Goal: Information Seeking & Learning: Learn about a topic

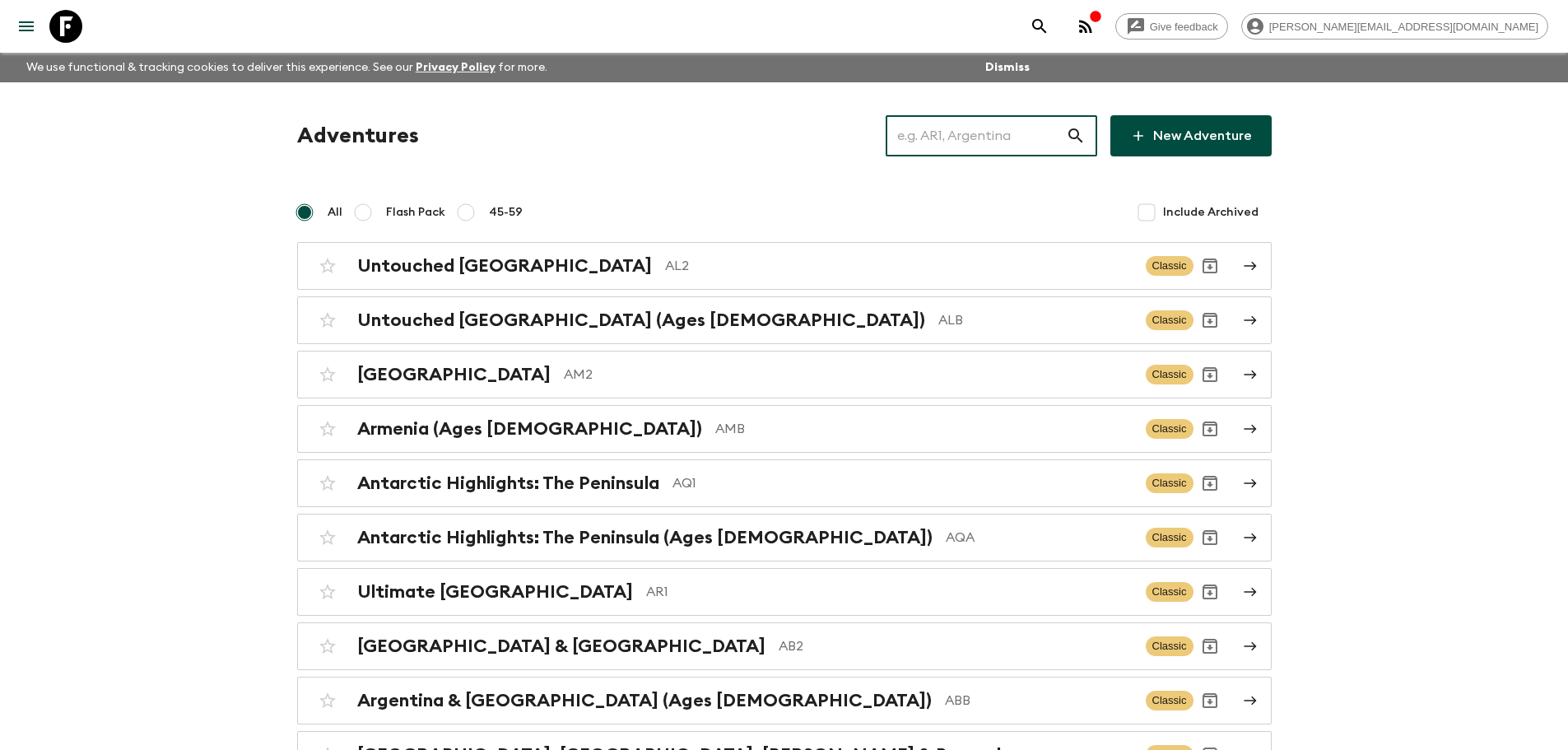
click at [1029, 132] on input "text" at bounding box center [976, 136] width 180 height 46
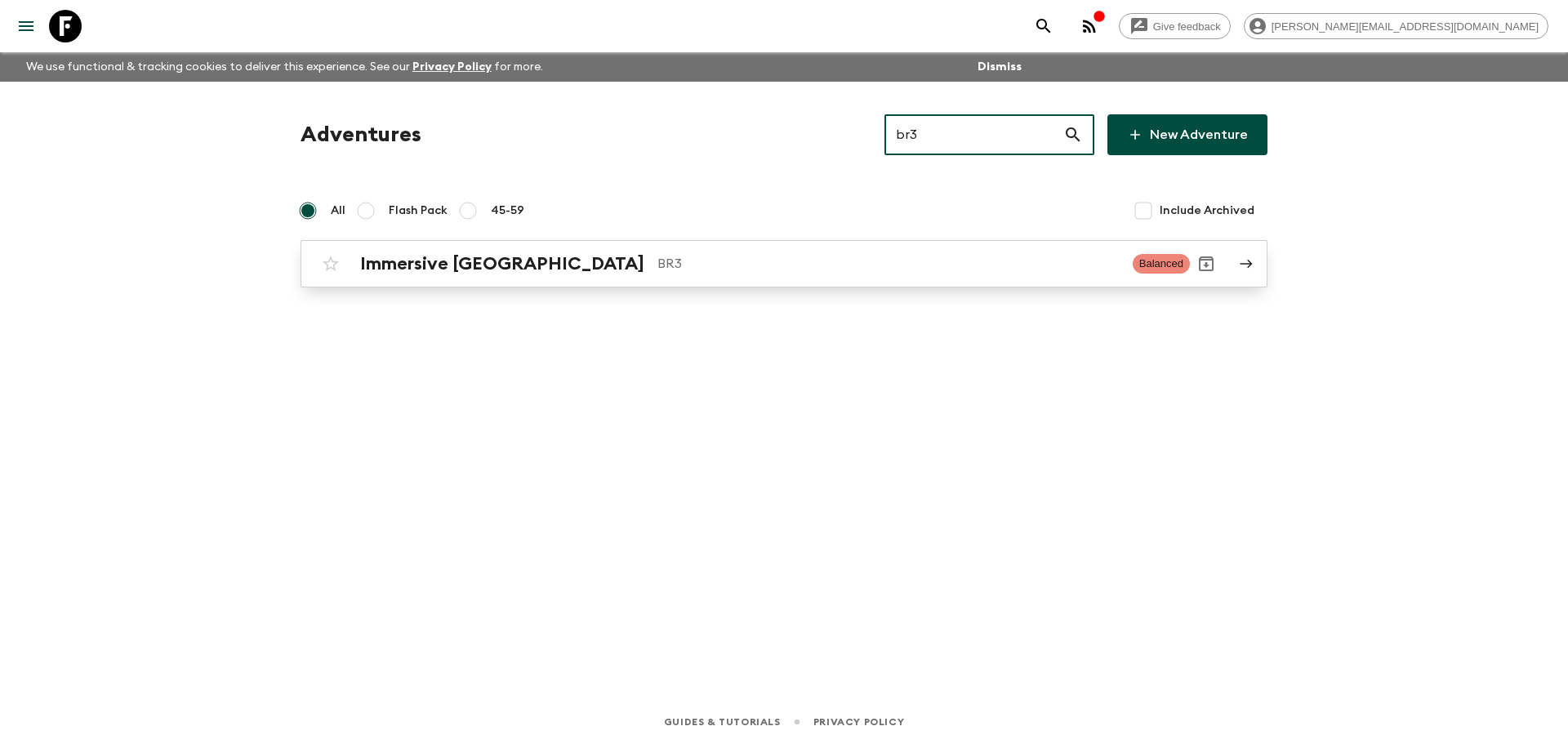
type input "br3"
click at [885, 269] on p "BR3" at bounding box center [889, 263] width 463 height 19
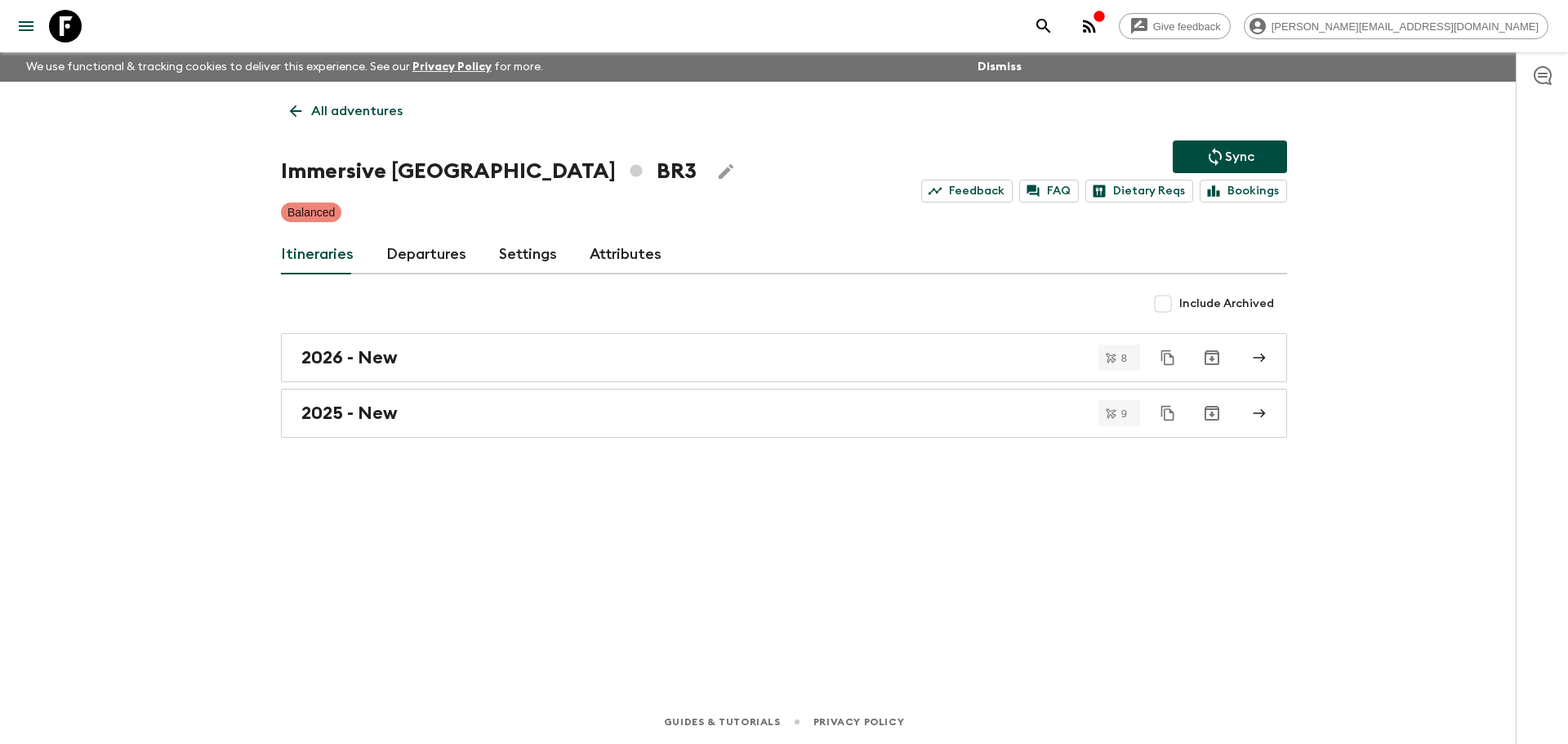
click at [430, 254] on link "Departures" at bounding box center [427, 254] width 80 height 39
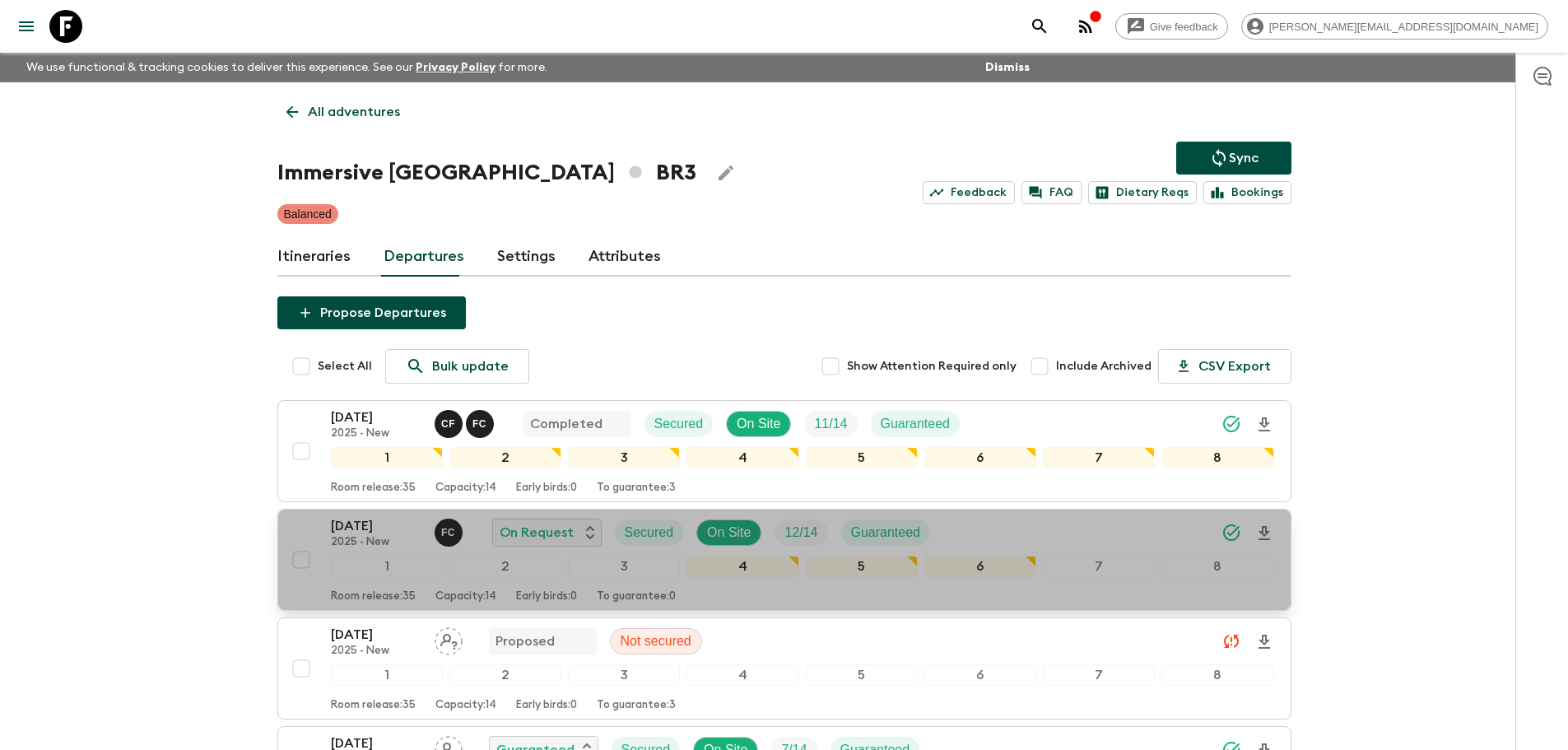
click at [992, 535] on div "[DATE] 2025 - New F C On Request Secured On Site 12 / 14 Guaranteed" at bounding box center [802, 531] width 943 height 33
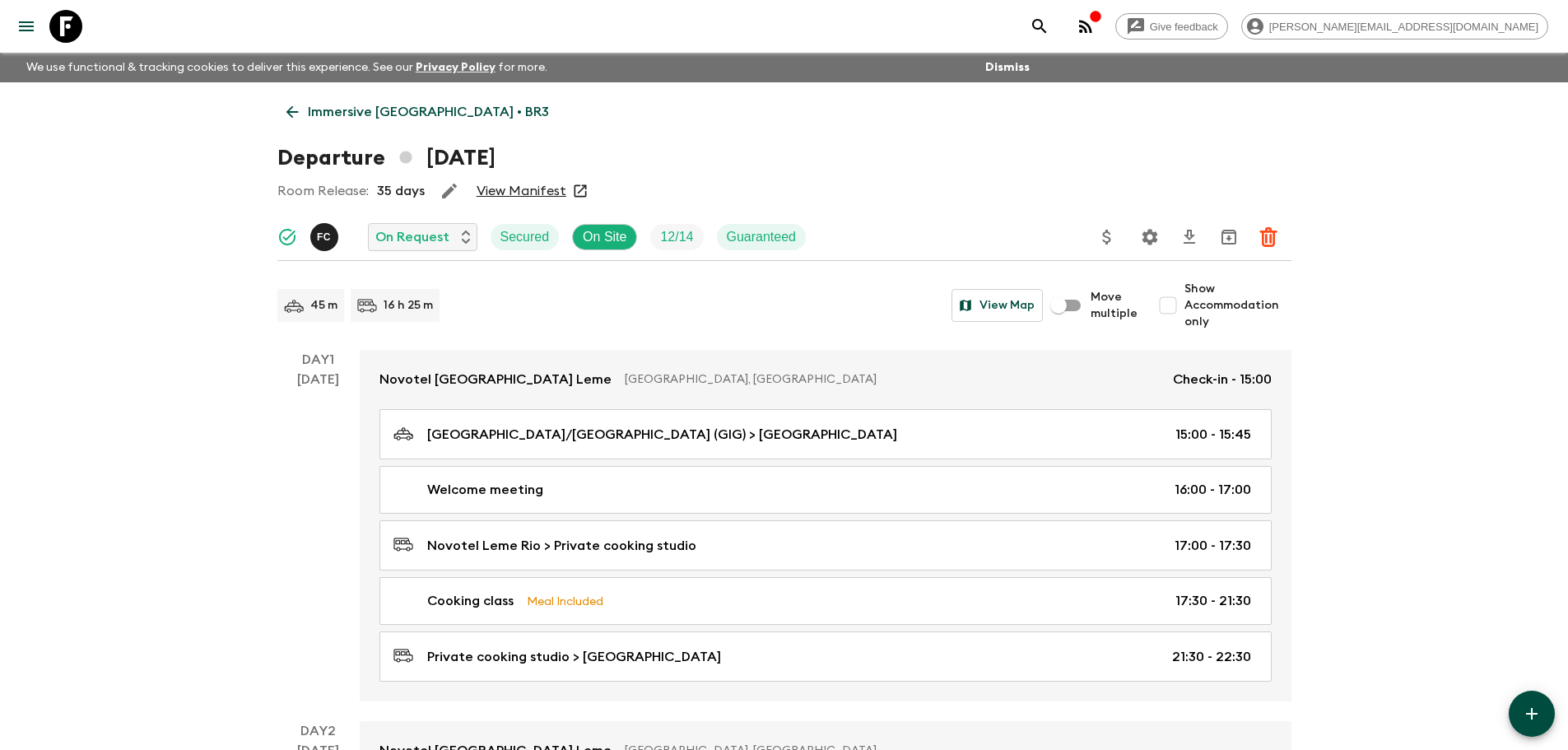
click at [1148, 239] on icon "Settings" at bounding box center [1149, 237] width 19 height 19
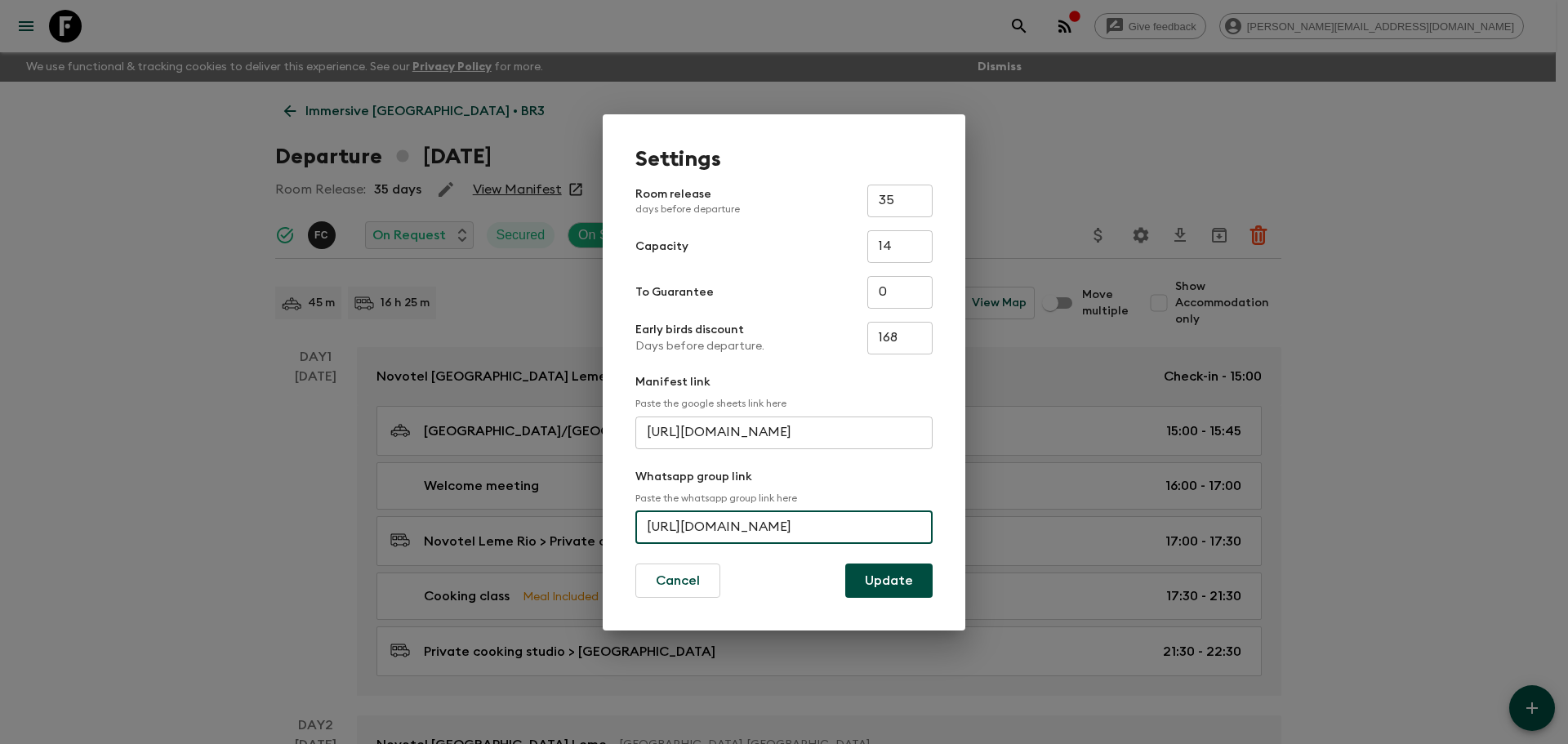
scroll to position [0, 70]
drag, startPoint x: 643, startPoint y: 525, endPoint x: 962, endPoint y: 526, distance: 319.0
click at [962, 526] on div "Settings Room release days before departure 35 ​ Capacity 14 ​ To Guarantee 0 ​…" at bounding box center [784, 372] width 363 height 516
click at [568, 92] on div "Settings Room release days before departure 35 ​ Capacity 14 ​ To Guarantee 0 ​…" at bounding box center [784, 372] width 1568 height 744
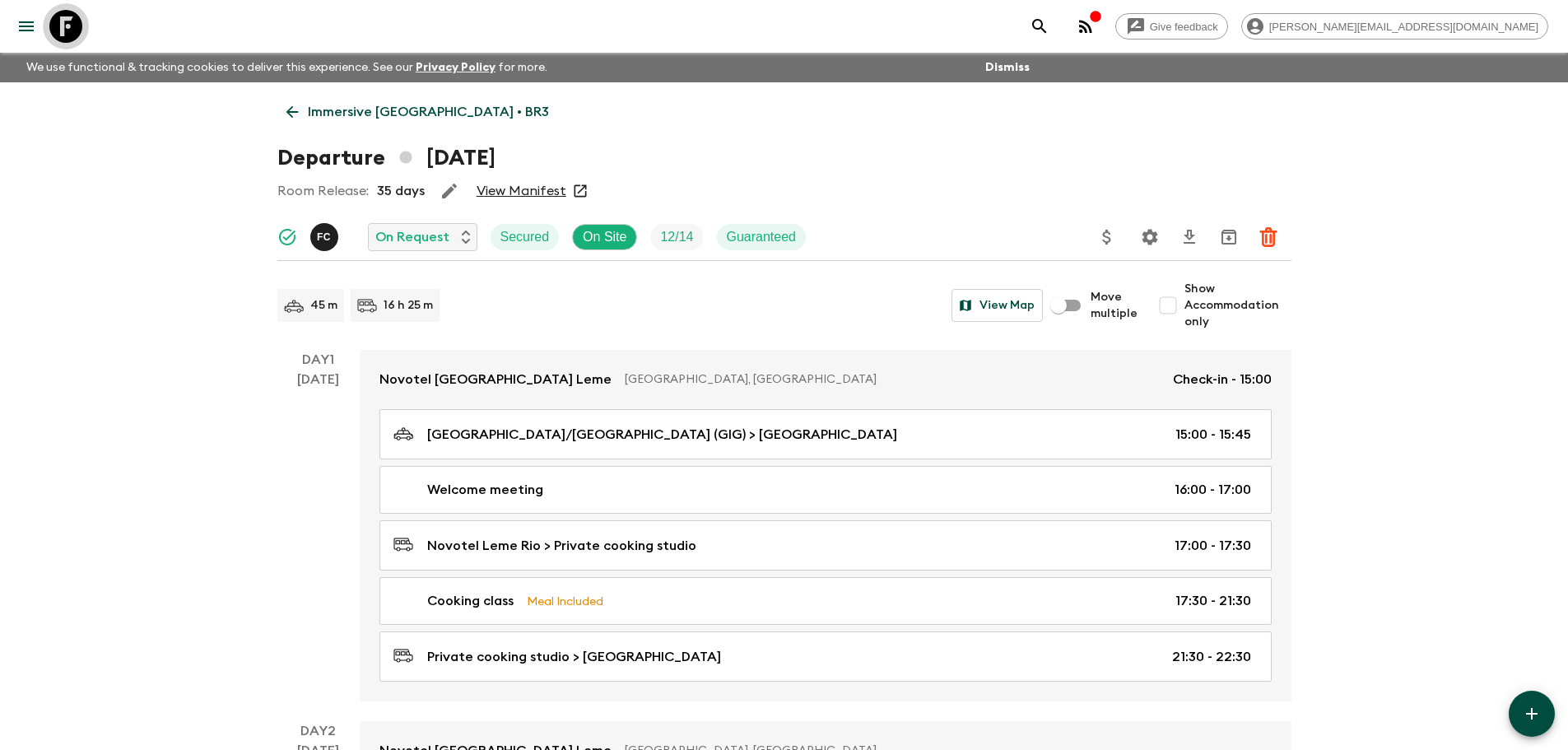
click at [83, 32] on link at bounding box center [66, 26] width 46 height 46
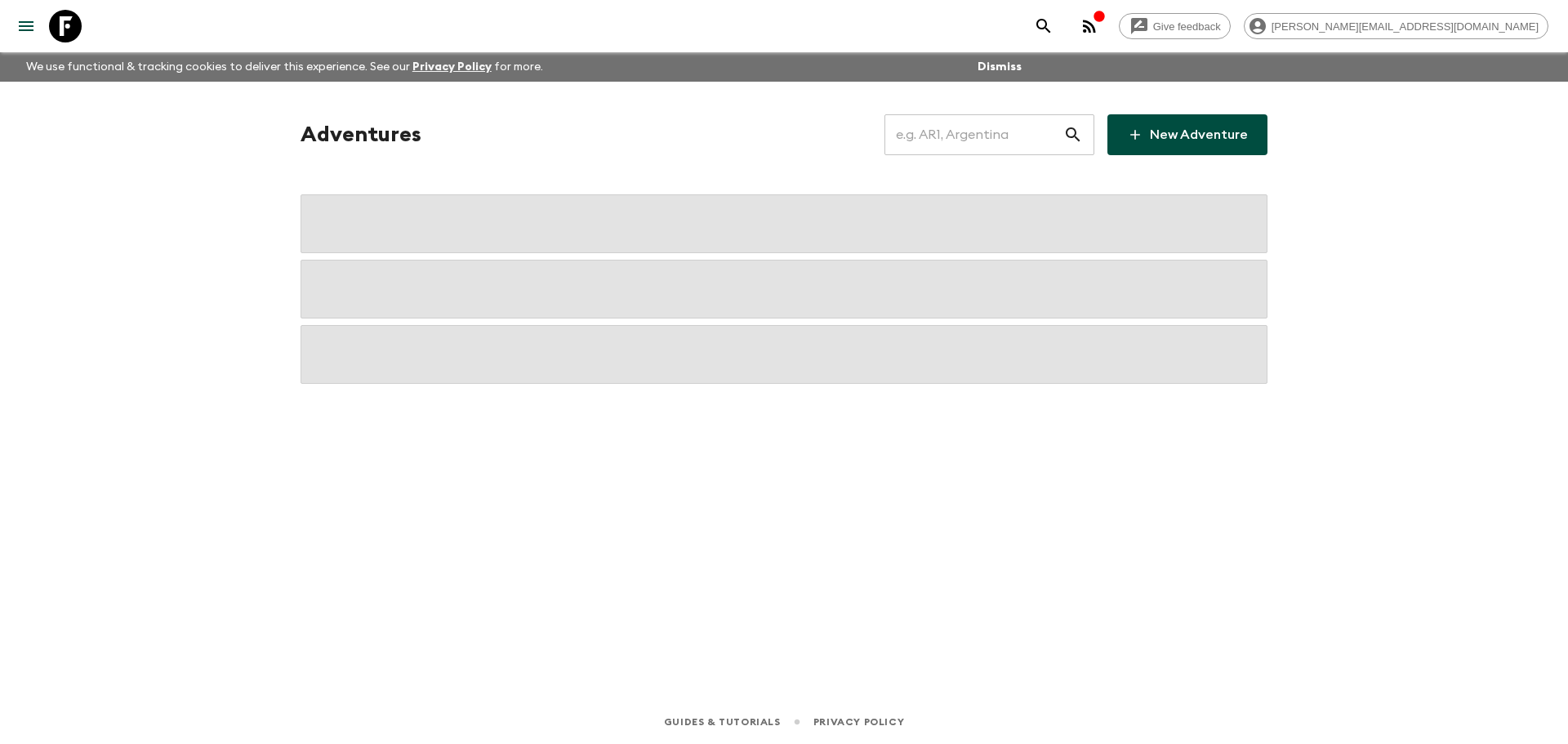
click at [990, 131] on input "text" at bounding box center [973, 135] width 178 height 45
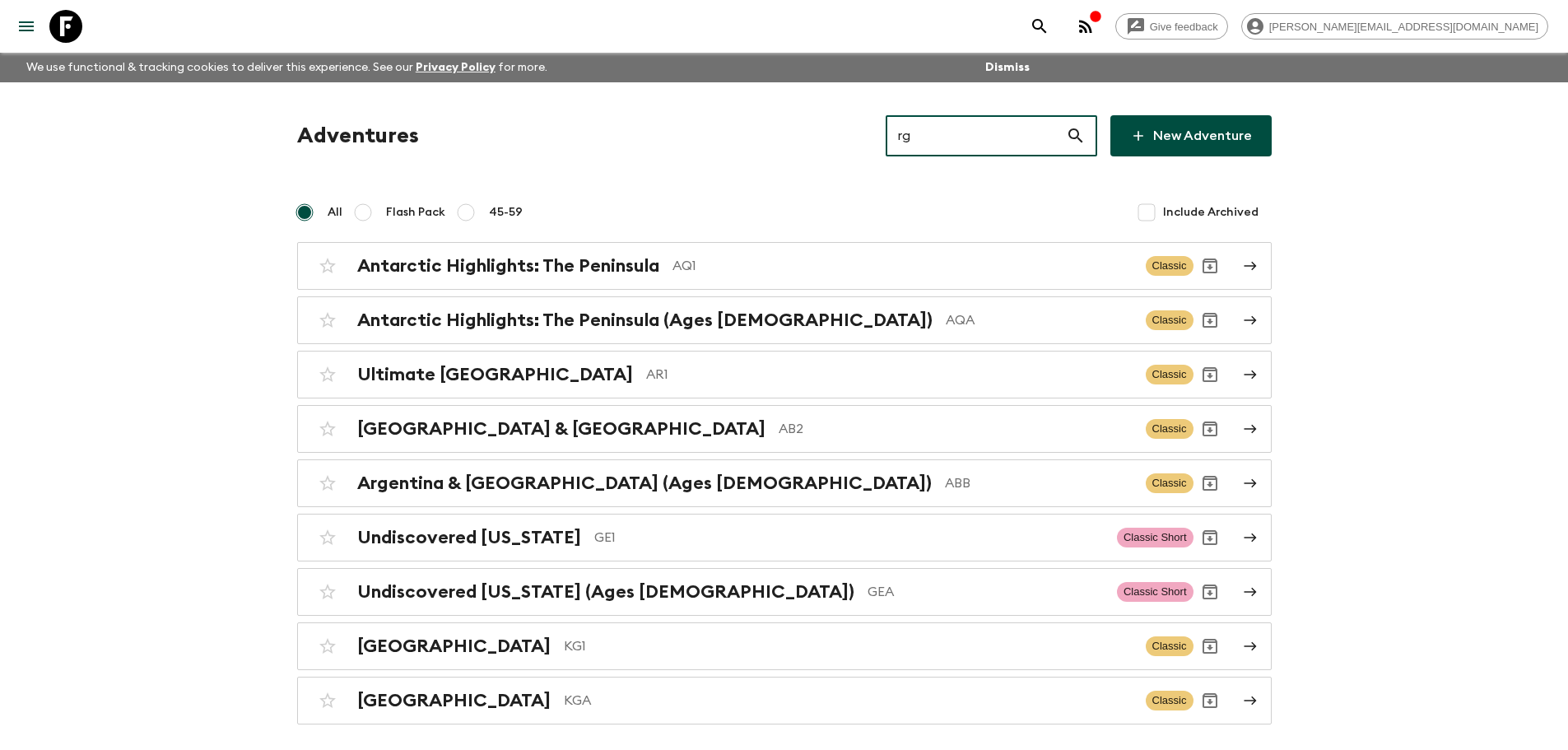
type input "r"
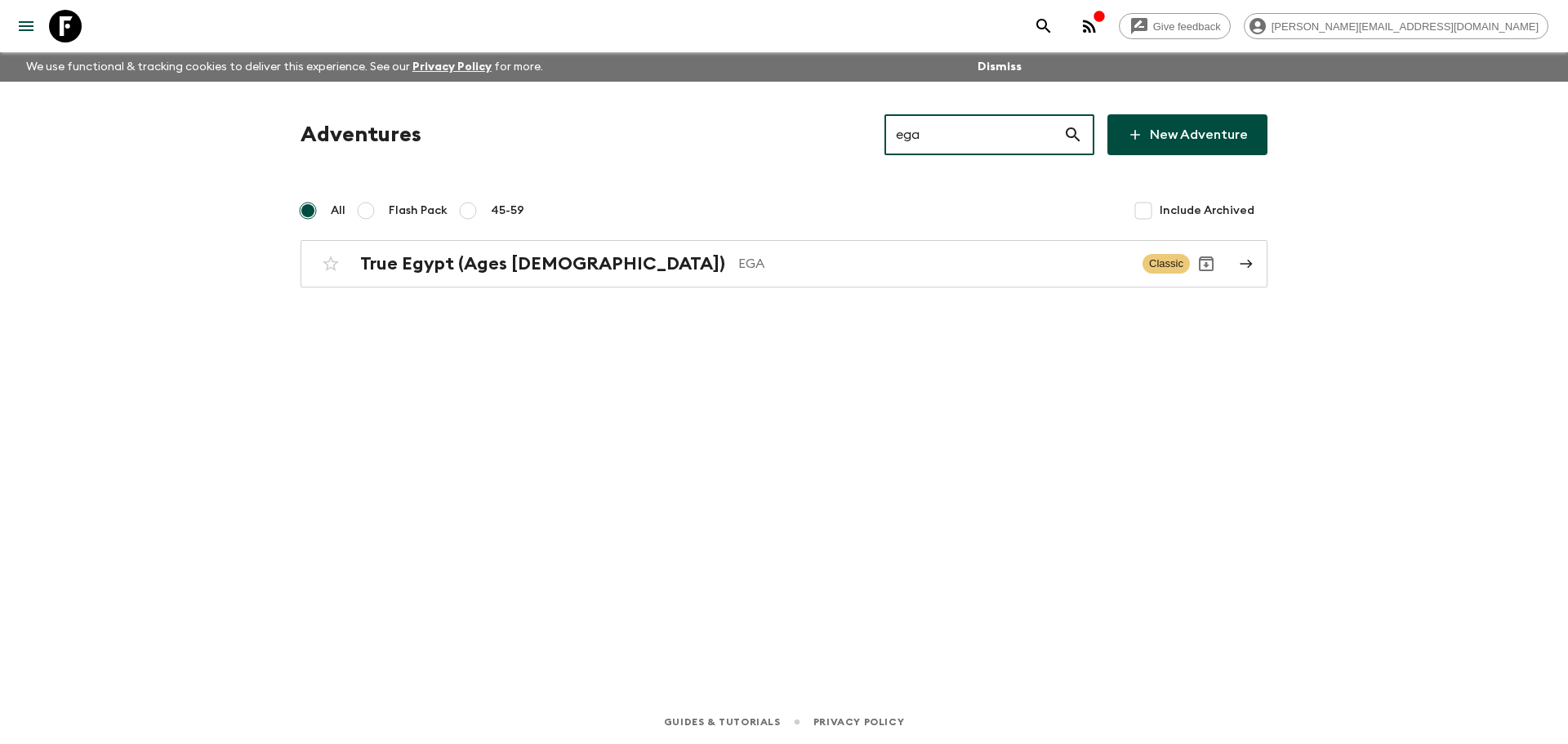
type input "ega"
click at [871, 236] on div "Adventures ega ​ New Adventure All Flash Pack 45-59 Include Archived True Egypt…" at bounding box center [784, 201] width 1006 height 173
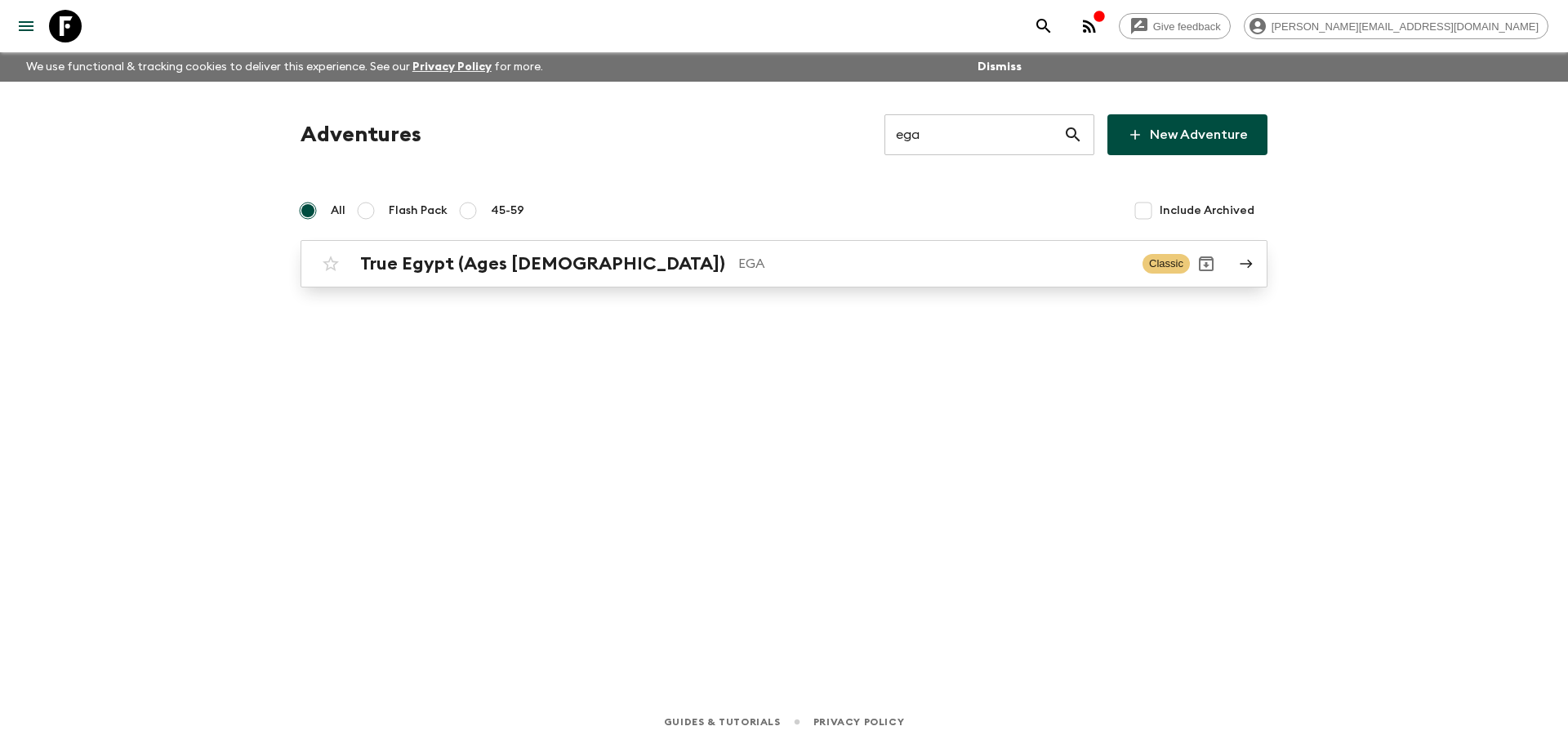
click at [818, 253] on div "True Egypt (Ages [DEMOGRAPHIC_DATA]) EGA" at bounding box center [745, 263] width 770 height 21
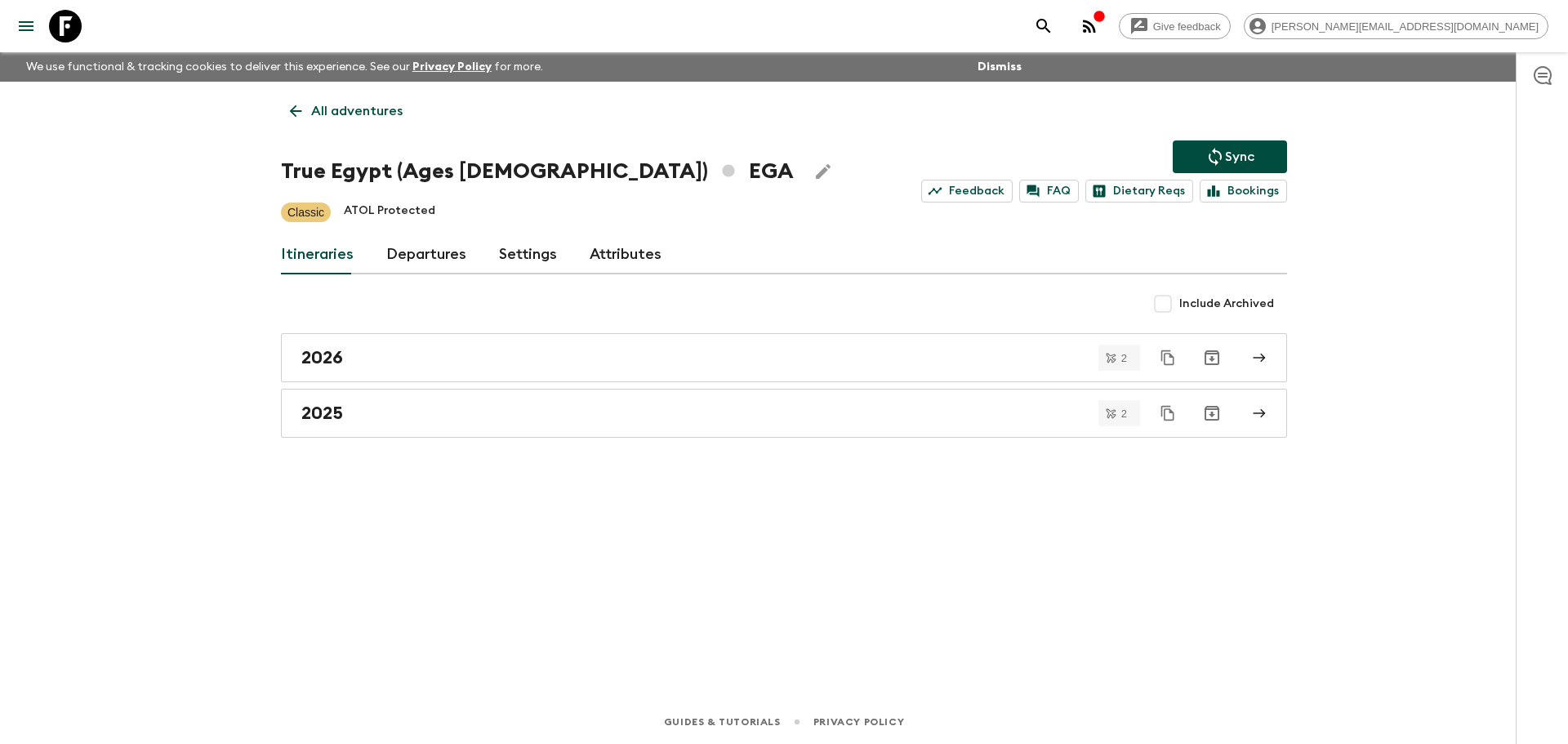
click at [406, 249] on link "Departures" at bounding box center [427, 254] width 80 height 39
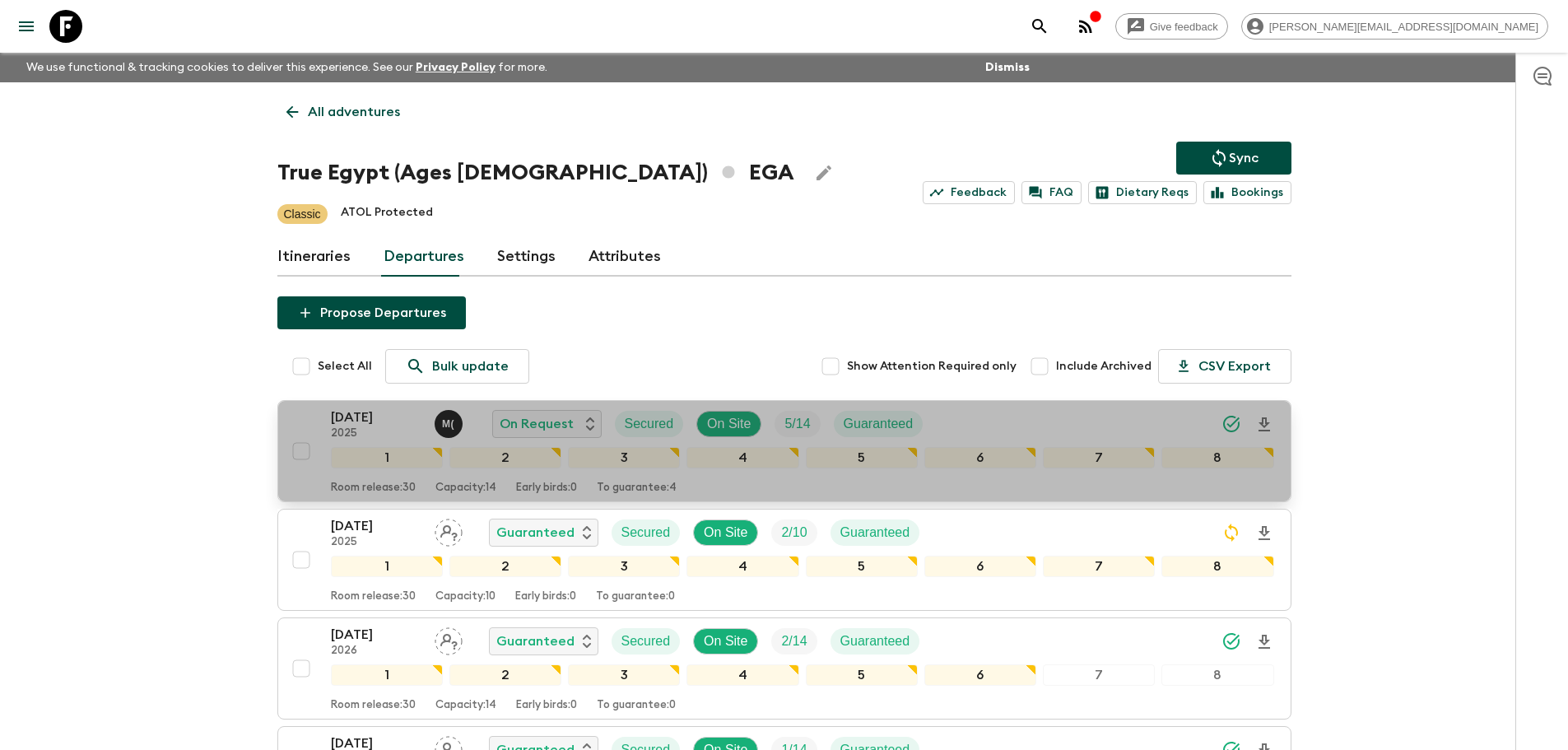
click at [1018, 409] on div "[DATE] 2025 M ( On Request Secured On Site 5 / 14 Guaranteed" at bounding box center [802, 423] width 943 height 33
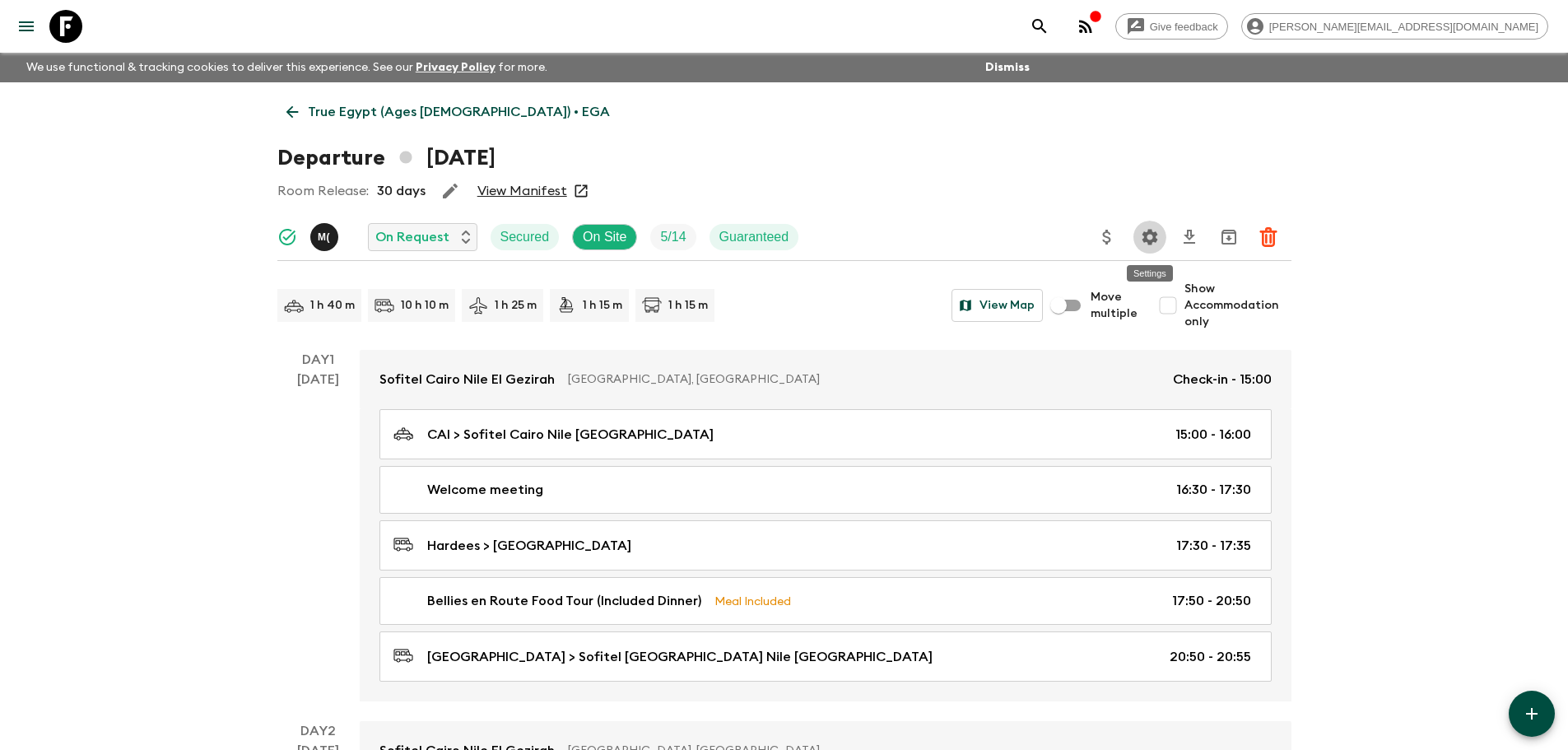
click at [1161, 240] on button "Settings" at bounding box center [1149, 236] width 33 height 33
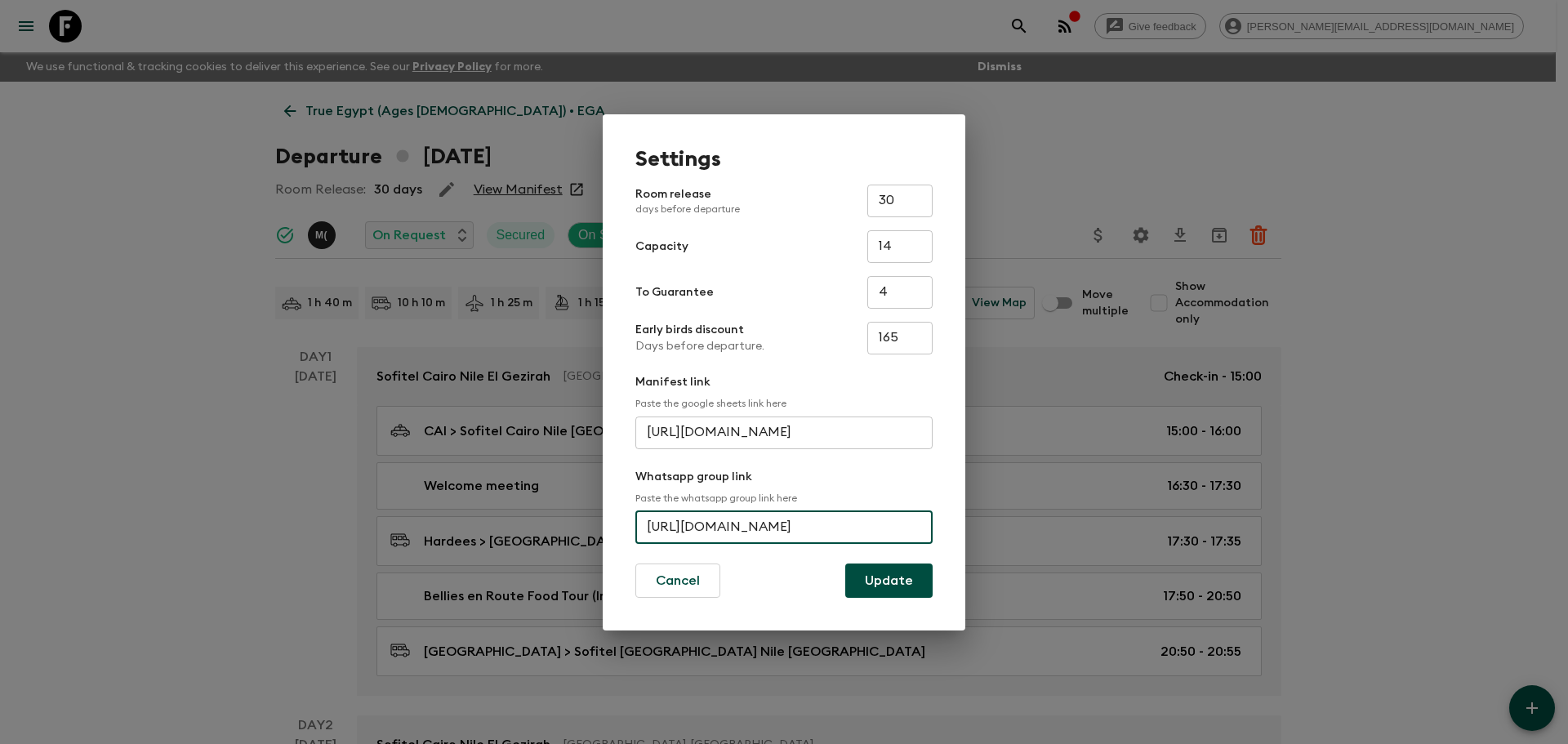
scroll to position [0, 78]
drag, startPoint x: 647, startPoint y: 528, endPoint x: 972, endPoint y: 533, distance: 325.0
click at [972, 533] on div "Settings Room release days before departure 30 ​ Capacity 14 ​ To Guarantee 4 ​…" at bounding box center [784, 372] width 1568 height 744
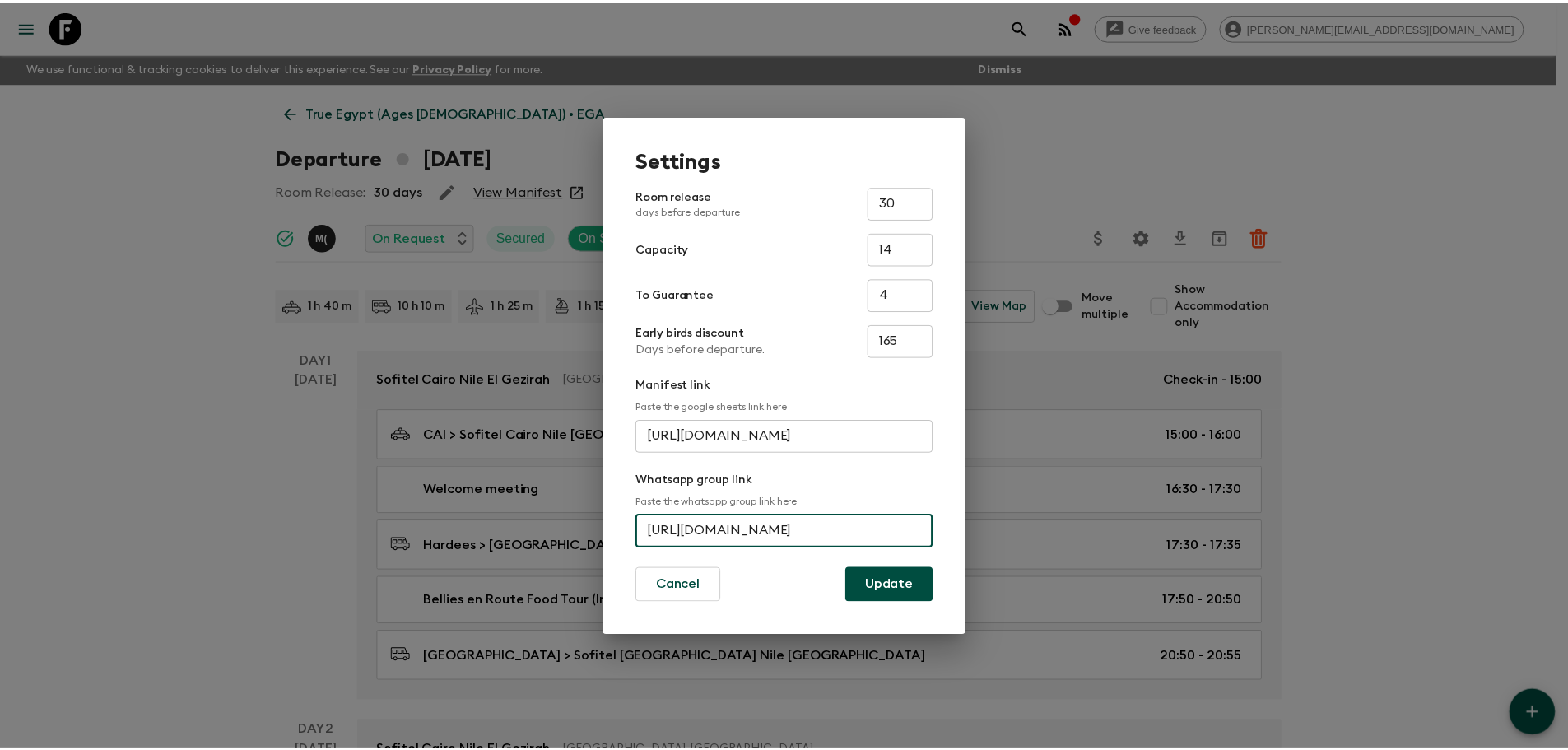
scroll to position [0, 0]
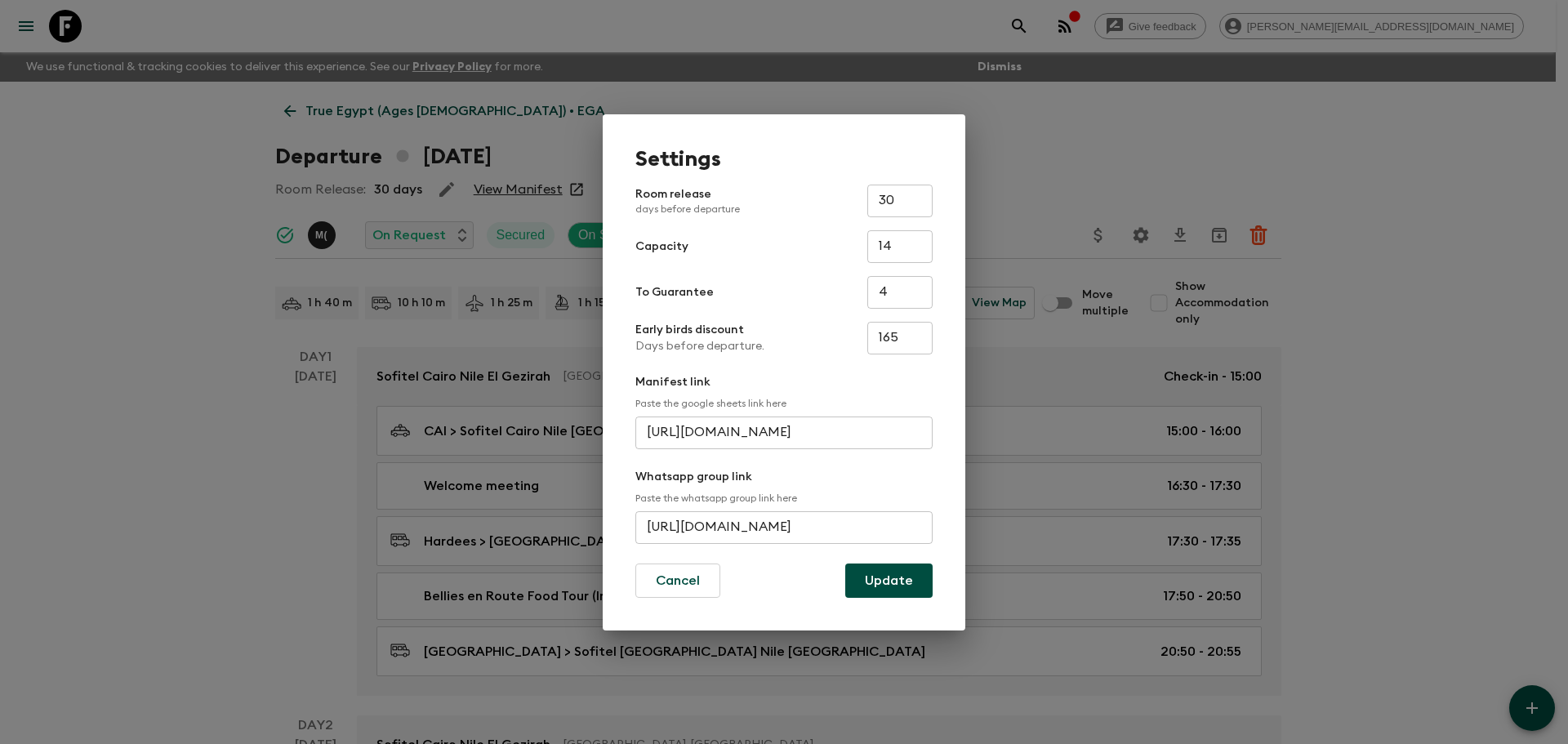
click at [62, 17] on div "Settings Room release days before departure 30 ​ Capacity 14 ​ To Guarantee 4 ​…" at bounding box center [784, 372] width 1568 height 744
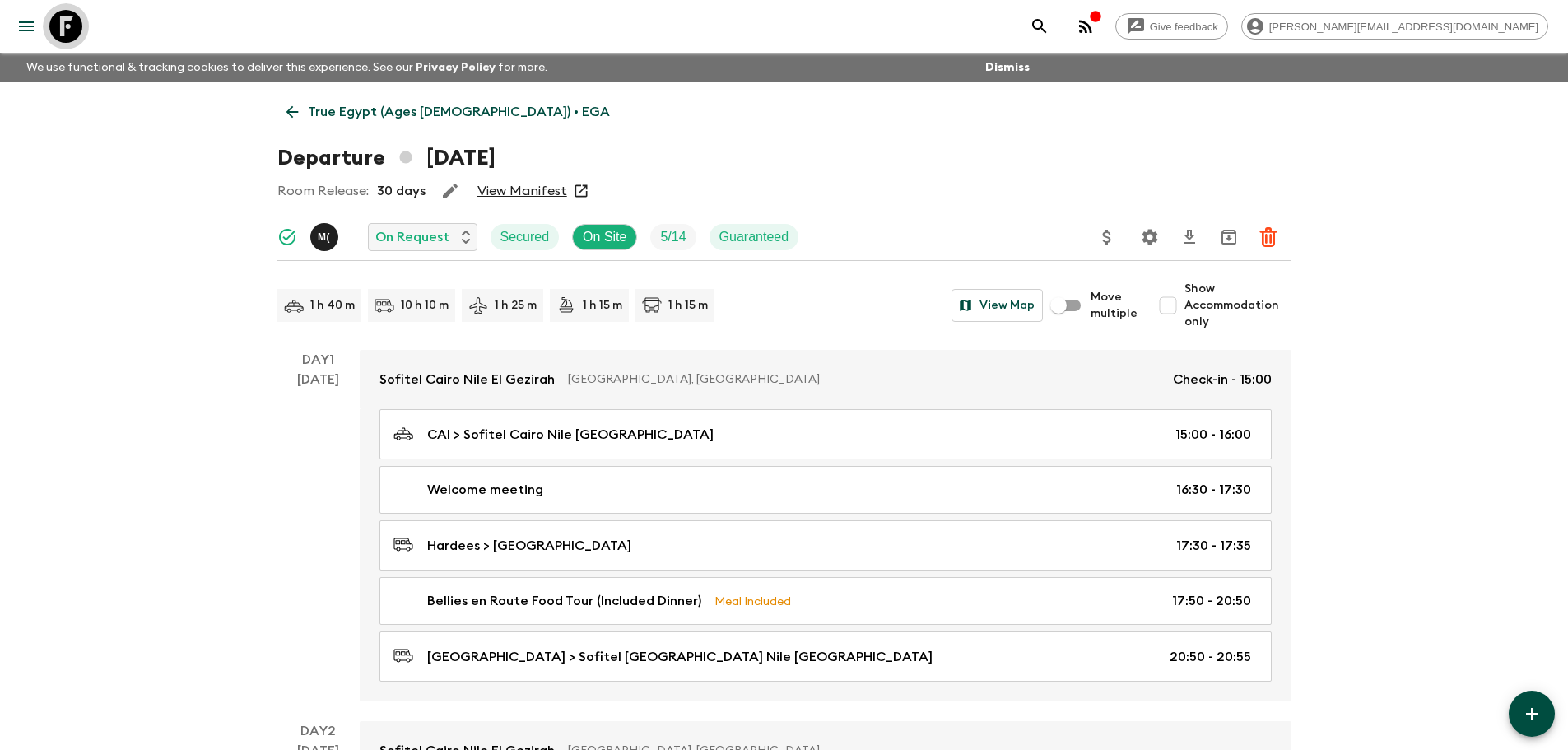
click at [63, 19] on icon at bounding box center [65, 26] width 33 height 33
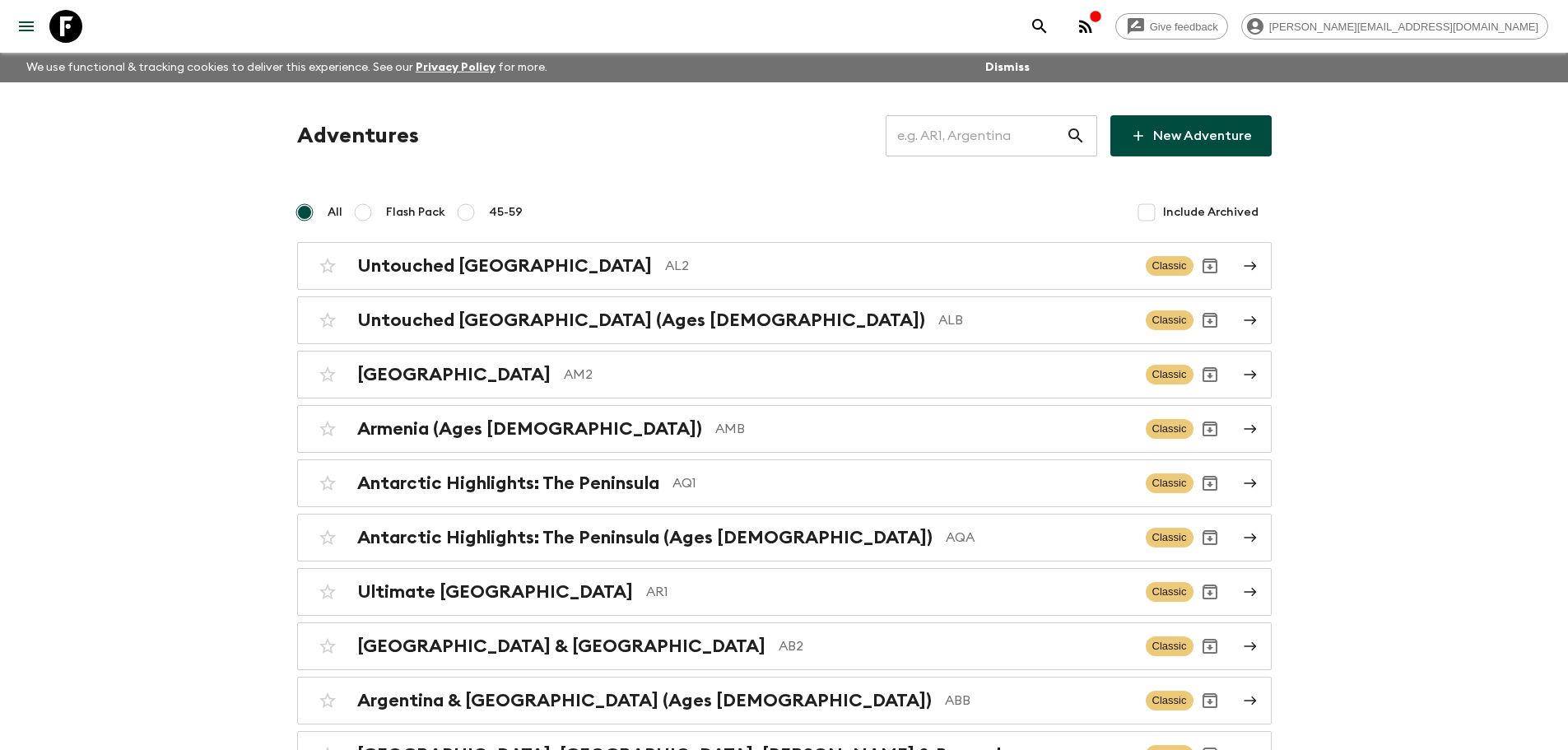
click at [978, 135] on input "text" at bounding box center [976, 136] width 180 height 46
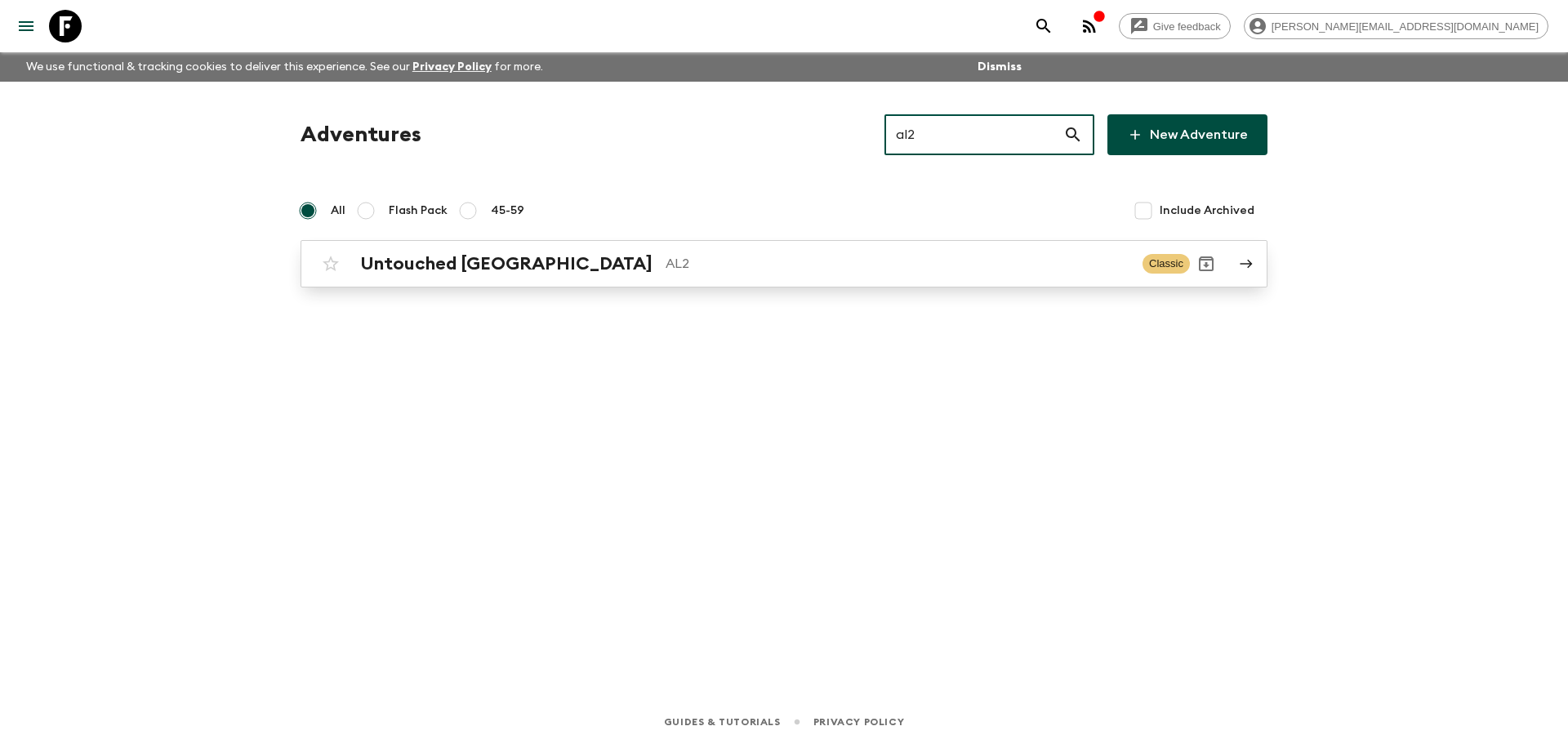
type input "al2"
click at [845, 245] on link "Untouched Albania AL2 Classic" at bounding box center [784, 264] width 967 height 47
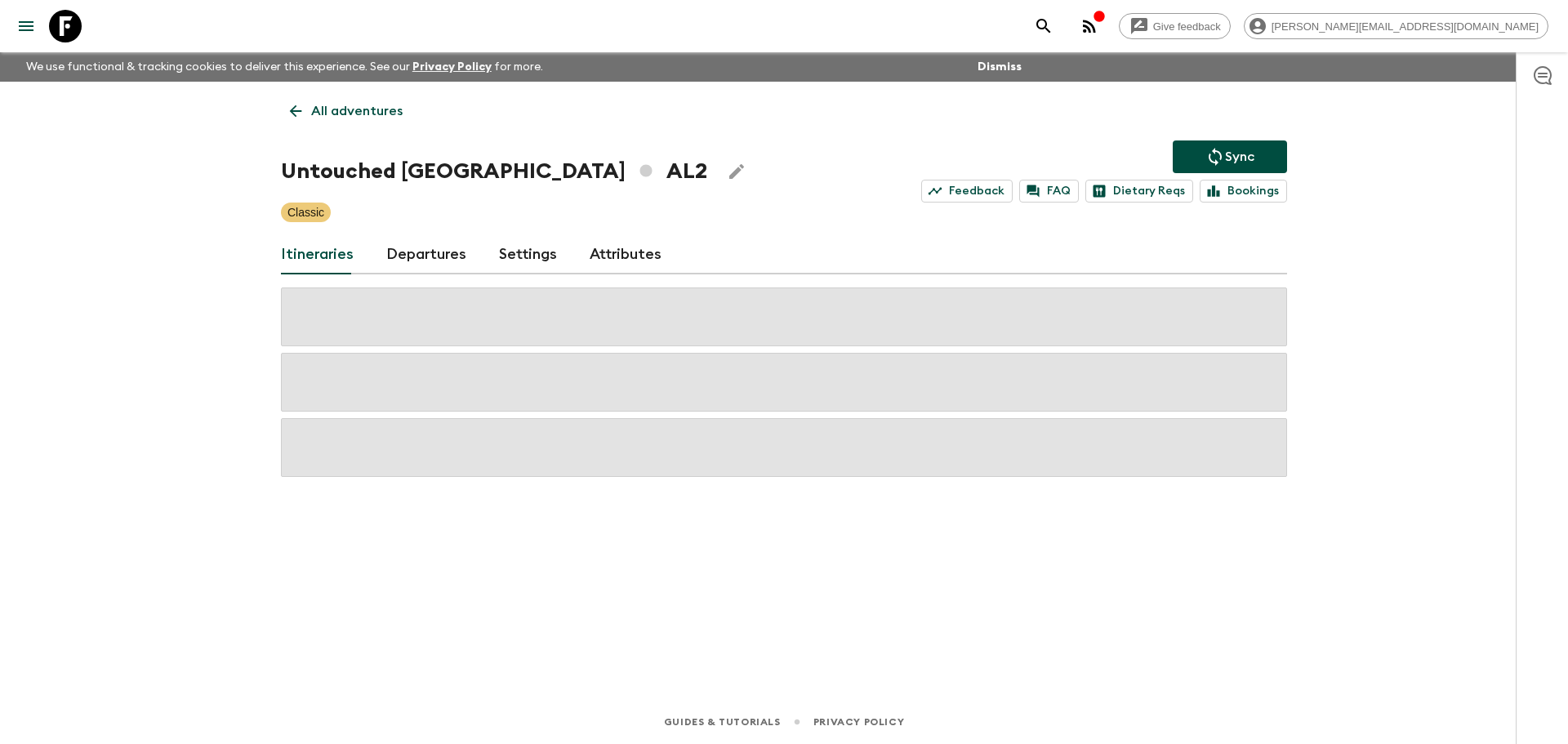
drag, startPoint x: 429, startPoint y: 259, endPoint x: 413, endPoint y: 248, distance: 19.4
click at [428, 259] on link "Departures" at bounding box center [427, 254] width 80 height 39
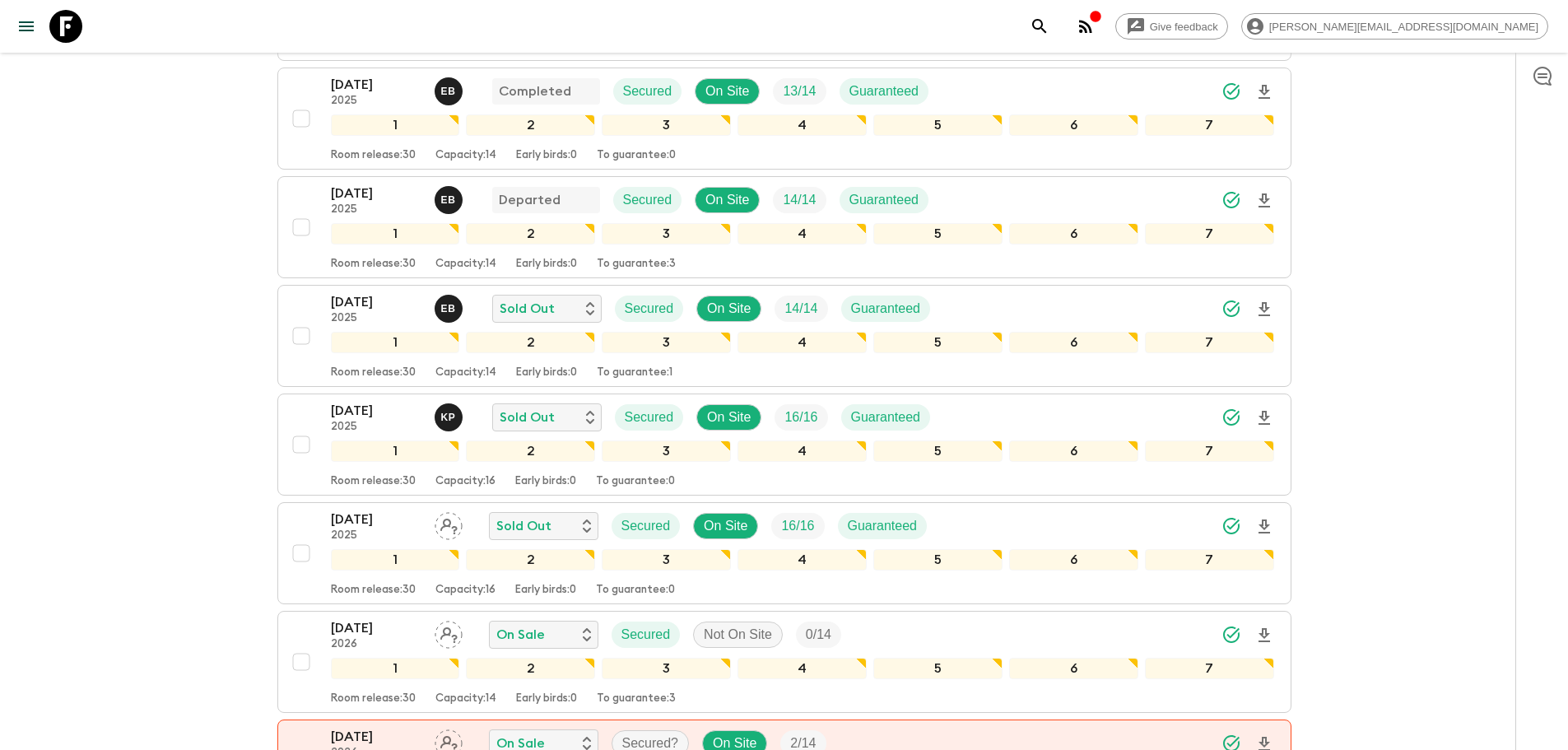
scroll to position [776, 0]
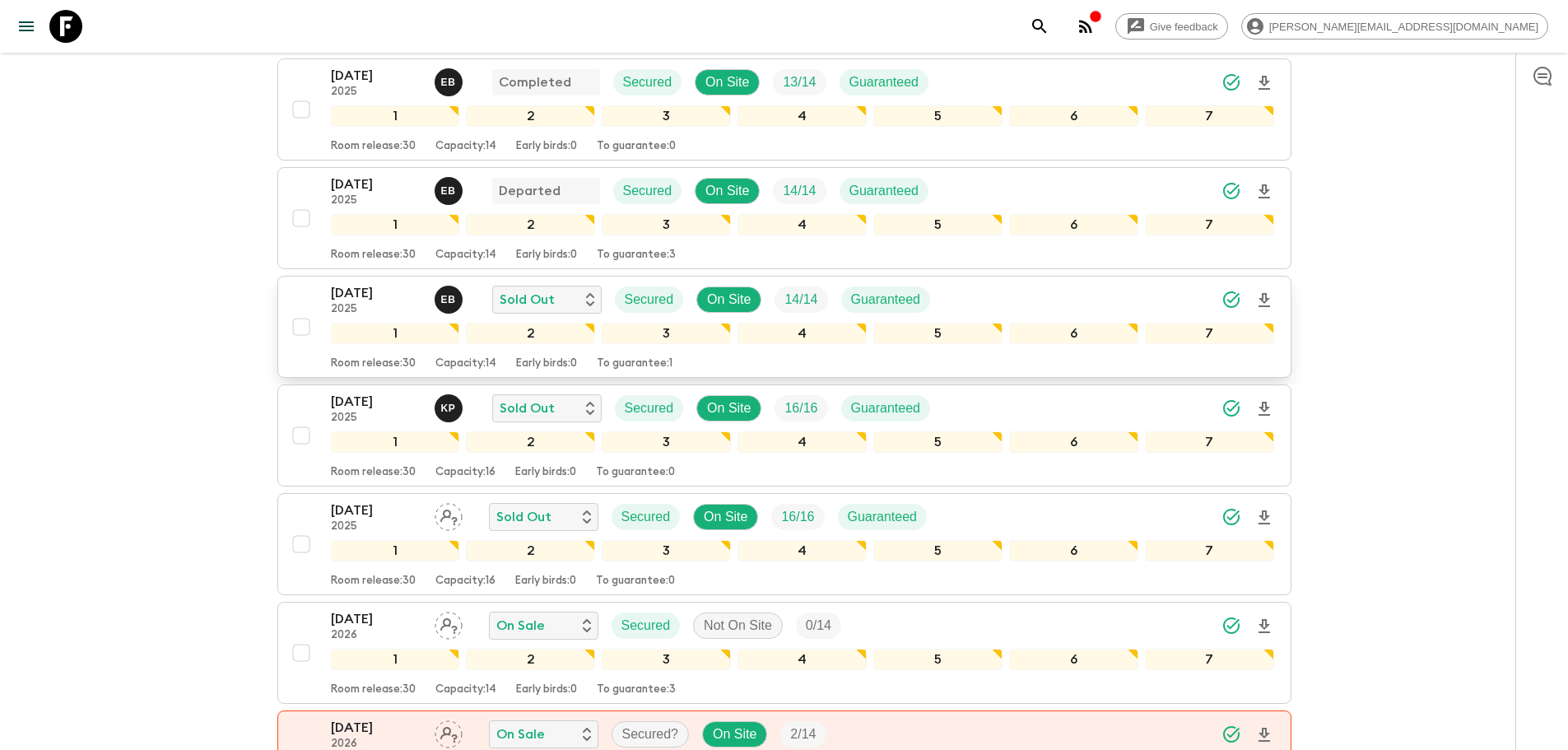
click at [1043, 305] on div "[DATE] 2025 E B Sold Out Secured On Site 14 / 14 Guaranteed" at bounding box center [802, 299] width 943 height 33
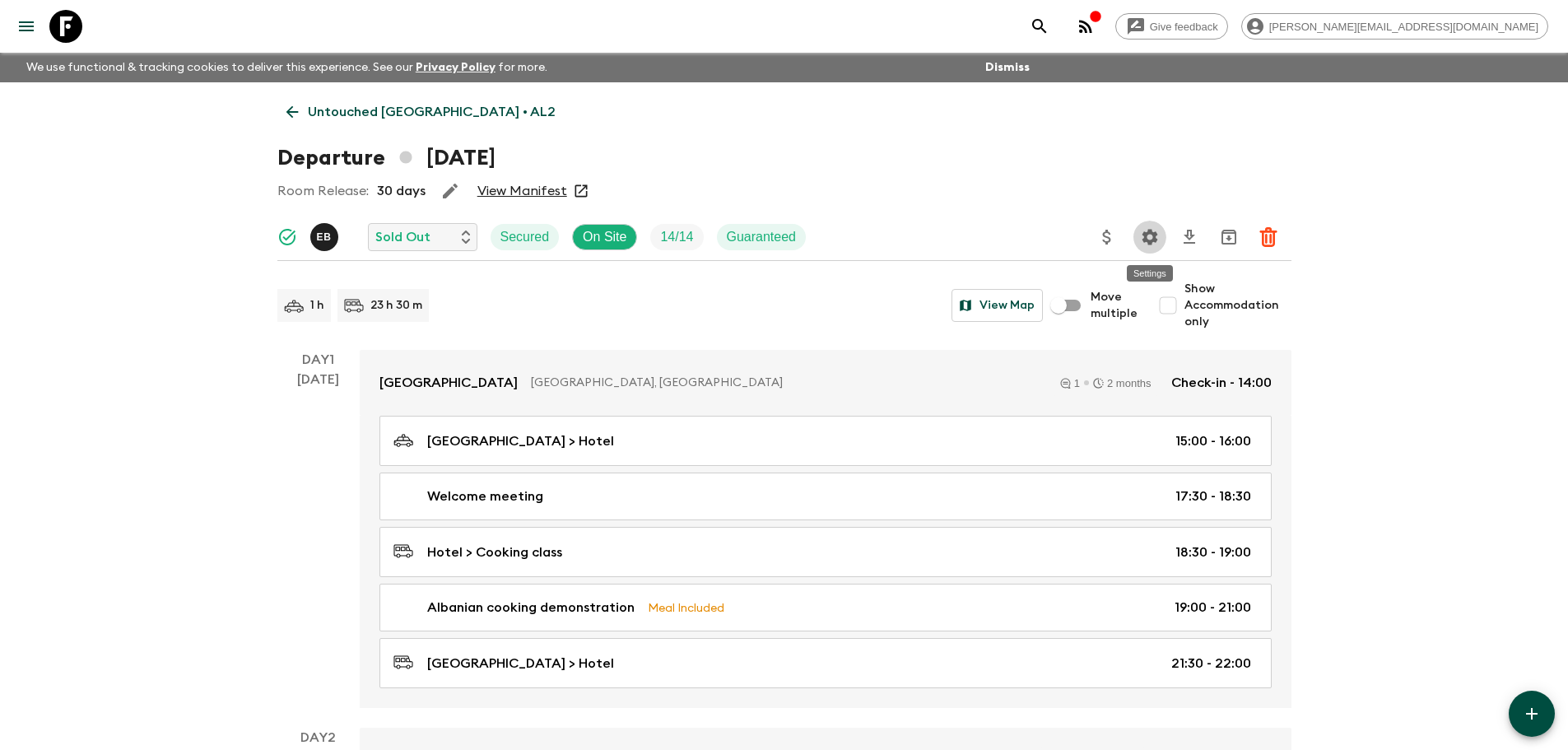
click at [1149, 238] on icon "Settings" at bounding box center [1149, 237] width 19 height 19
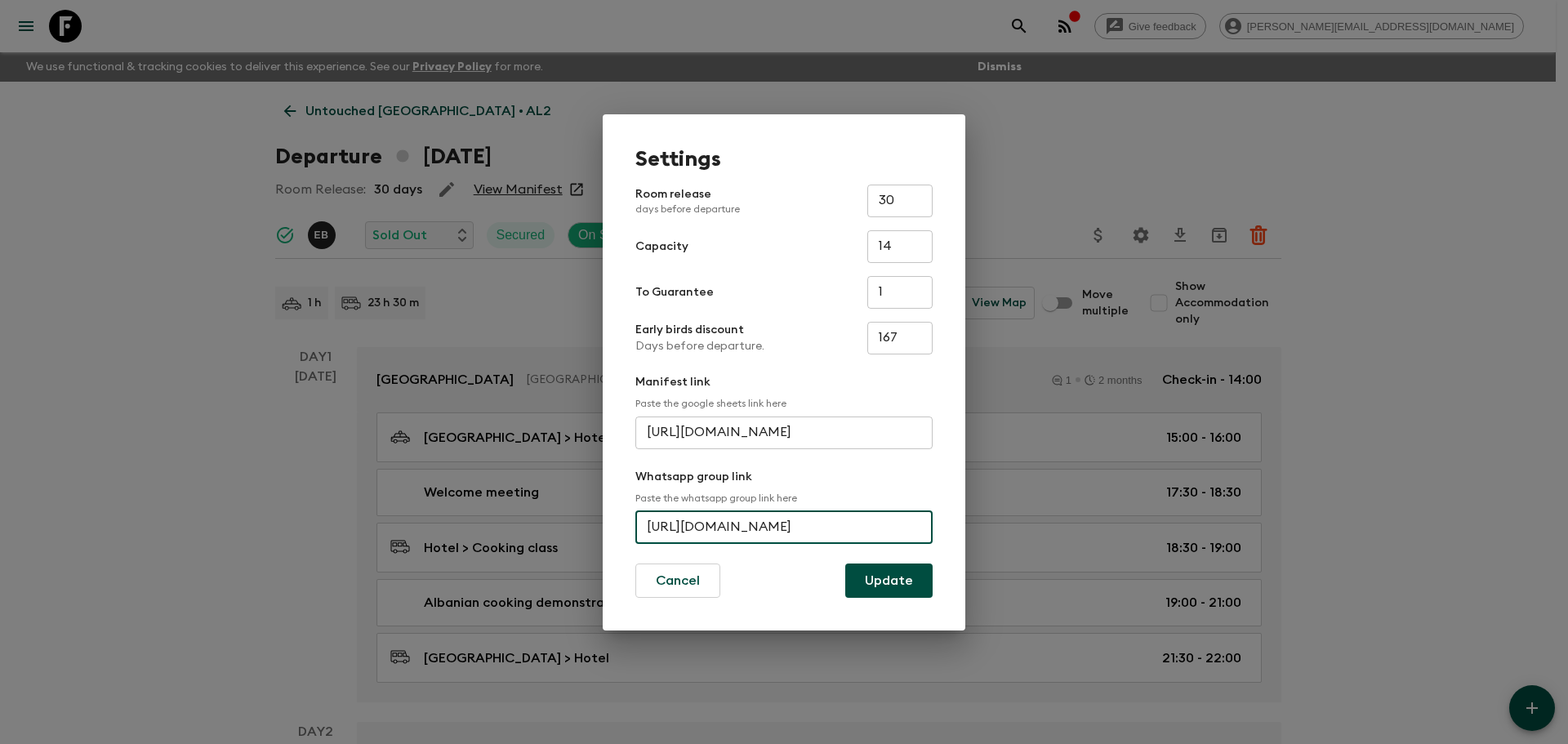
scroll to position [0, 78]
drag, startPoint x: 648, startPoint y: 524, endPoint x: 988, endPoint y: 527, distance: 340.0
click at [988, 527] on div "Settings Room release days before departure 30 ​ Capacity 14 ​ To Guarantee 1 ​…" at bounding box center [784, 372] width 1568 height 744
